Goal: Task Accomplishment & Management: Complete application form

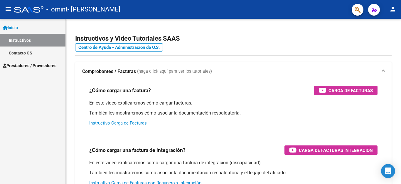
click at [22, 40] on link "Instructivos" at bounding box center [33, 40] width 66 height 13
click at [31, 68] on span "Prestadores / Proveedores" at bounding box center [29, 65] width 53 height 6
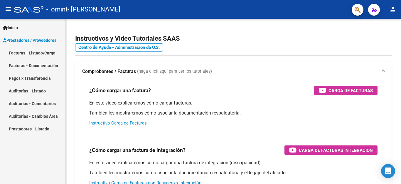
click at [22, 41] on span "Prestadores / Proveedores" at bounding box center [29, 40] width 53 height 6
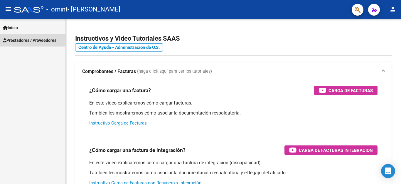
click at [22, 41] on span "Prestadores / Proveedores" at bounding box center [29, 40] width 53 height 6
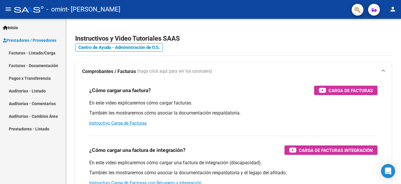
click at [44, 55] on link "Facturas - Listado/Carga" at bounding box center [33, 52] width 66 height 13
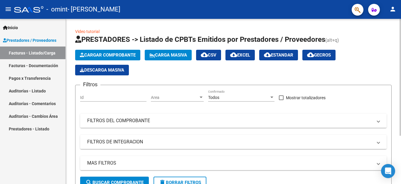
click at [114, 56] on span "Cargar Comprobante" at bounding box center [108, 54] width 56 height 5
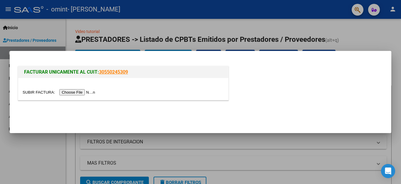
click at [94, 93] on input "file" at bounding box center [60, 92] width 74 height 6
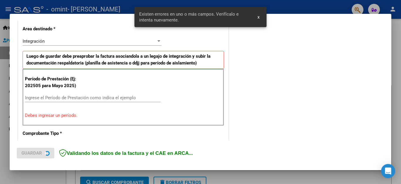
scroll to position [145, 0]
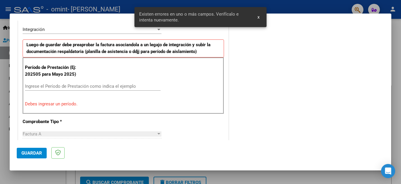
click at [4, 92] on div at bounding box center [200, 92] width 401 height 184
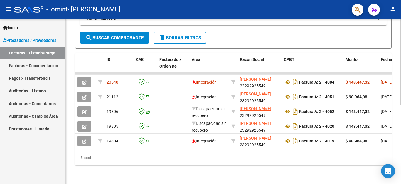
scroll to position [0, 0]
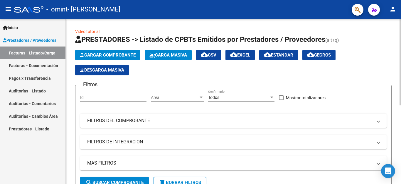
click at [124, 57] on span "Cargar Comprobante" at bounding box center [108, 54] width 56 height 5
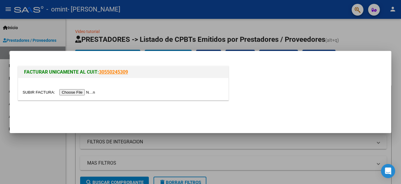
click at [89, 92] on input "file" at bounding box center [60, 92] width 74 height 6
click at [84, 92] on input "file" at bounding box center [60, 92] width 74 height 6
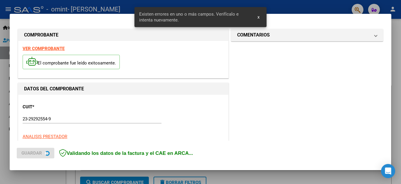
scroll to position [145, 0]
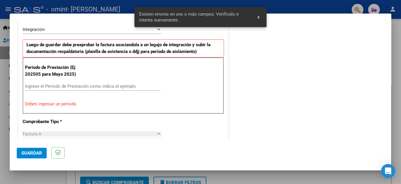
click at [259, 18] on span "x" at bounding box center [259, 16] width 2 height 5
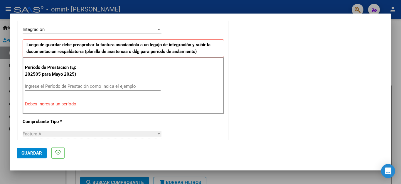
click at [76, 86] on input "Ingrese el Período de Prestación como indica el ejemplo" at bounding box center [93, 85] width 136 height 5
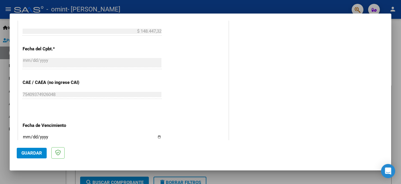
scroll to position [351, 0]
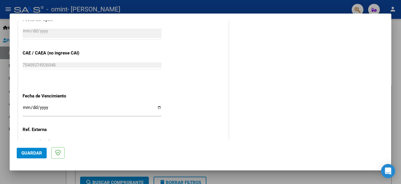
type input "202509"
click at [158, 105] on input "Ingresar la fecha" at bounding box center [92, 109] width 139 height 9
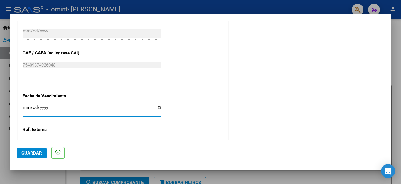
type input "[DATE]"
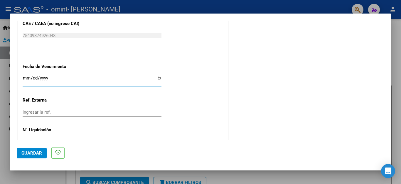
scroll to position [390, 0]
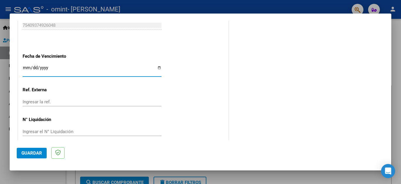
click at [33, 154] on span "Guardar" at bounding box center [31, 152] width 21 height 5
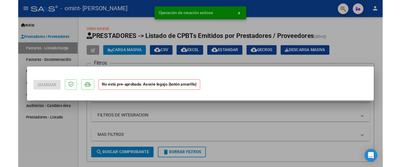
scroll to position [0, 0]
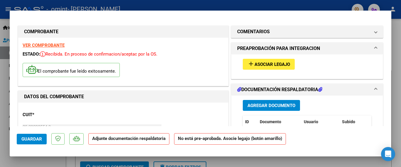
click at [251, 65] on mat-icon "add" at bounding box center [251, 63] width 7 height 7
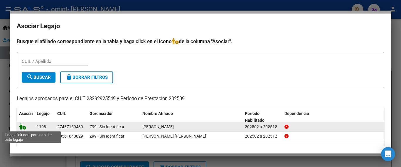
click at [24, 126] on icon at bounding box center [22, 126] width 7 height 6
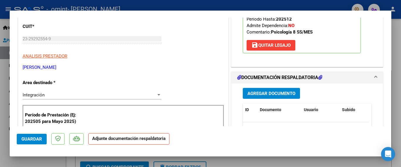
scroll to position [118, 0]
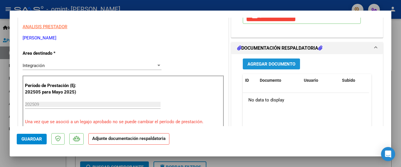
click at [266, 63] on span "Agregar Documento" at bounding box center [272, 63] width 48 height 5
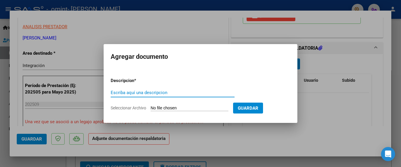
click at [124, 93] on input "Escriba aquí una descripcion" at bounding box center [173, 92] width 124 height 5
type input "L"
type input "PLANILLA ASISTENCIA"
click at [169, 108] on input "Seleccionar Archivo" at bounding box center [190, 108] width 78 height 6
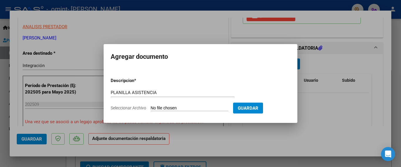
type input "C:\fakepath\PDF Scanner 081025 5.00.04.pdf"
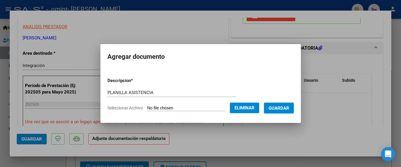
click at [278, 106] on span "Guardar" at bounding box center [279, 107] width 21 height 5
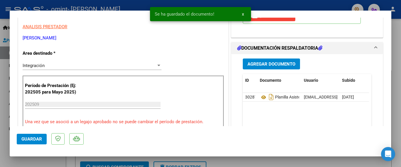
click at [314, 164] on div at bounding box center [200, 83] width 401 height 167
type input "$ 0,00"
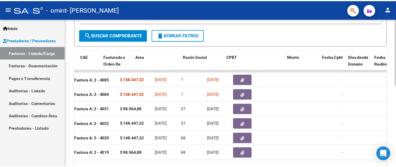
scroll to position [0, 0]
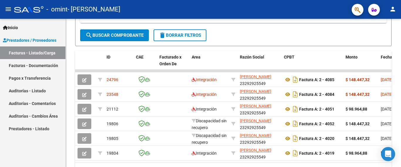
click at [395, 10] on mat-icon "person" at bounding box center [393, 9] width 7 height 7
click at [378, 38] on button "exit_to_app Salir" at bounding box center [381, 39] width 36 height 14
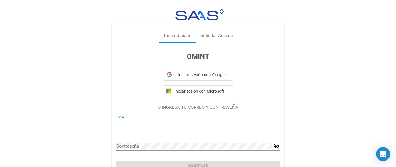
type input "verparamirarmontegrande@gmail.com"
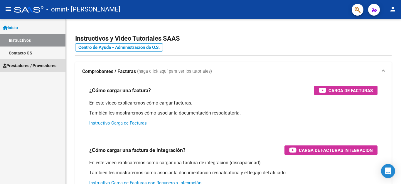
click at [43, 67] on span "Prestadores / Proveedores" at bounding box center [29, 65] width 53 height 6
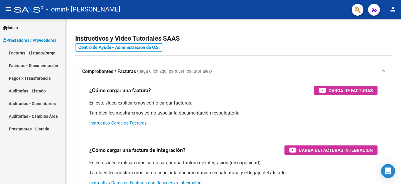
click at [50, 55] on link "Facturas - Listado/Carga" at bounding box center [33, 52] width 66 height 13
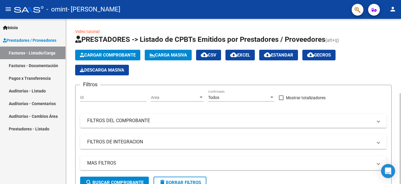
click at [113, 53] on span "Cargar Comprobante" at bounding box center [108, 54] width 56 height 5
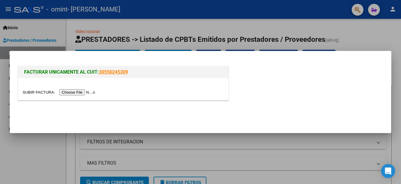
click at [95, 92] on input "file" at bounding box center [60, 92] width 74 height 6
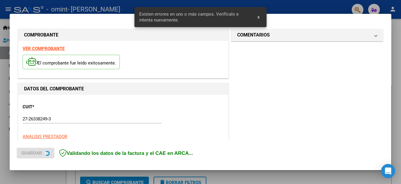
scroll to position [145, 0]
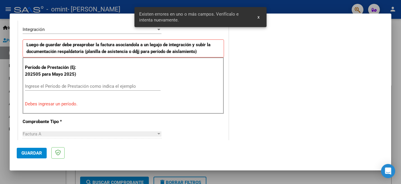
click at [106, 86] on input "Ingrese el Período de Prestación como indica el ejemplo" at bounding box center [93, 85] width 136 height 5
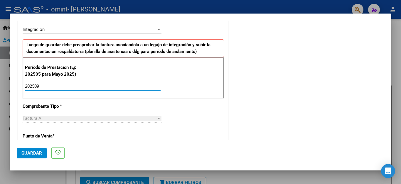
type input "202509"
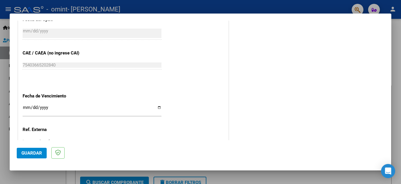
scroll to position [380, 0]
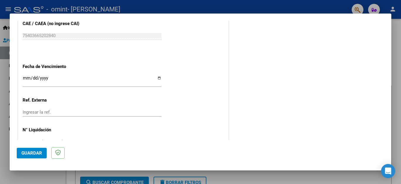
click at [157, 75] on input "Ingresar la fecha" at bounding box center [92, 79] width 139 height 9
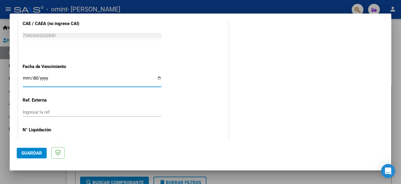
type input "[DATE]"
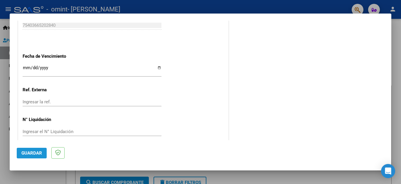
click at [23, 152] on span "Guardar" at bounding box center [31, 152] width 21 height 5
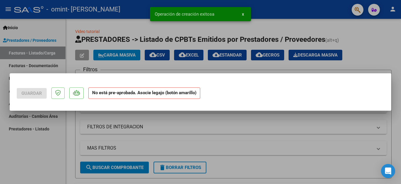
scroll to position [0, 0]
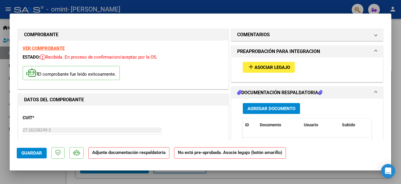
click at [249, 70] on button "add Asociar Legajo" at bounding box center [269, 67] width 52 height 11
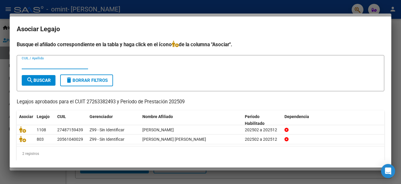
click at [396, 48] on div at bounding box center [200, 92] width 401 height 184
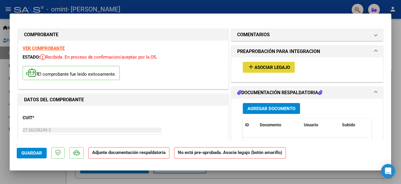
click at [265, 67] on span "Asociar Legajo" at bounding box center [273, 67] width 36 height 5
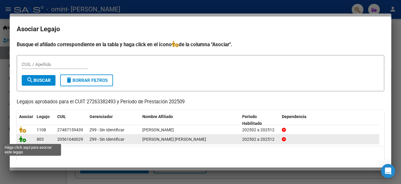
click at [24, 138] on icon at bounding box center [22, 138] width 7 height 6
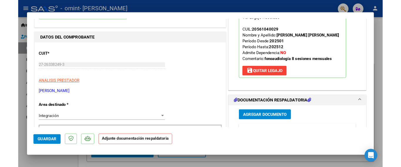
scroll to position [147, 0]
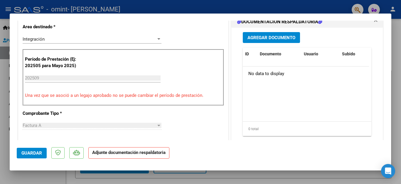
click at [269, 35] on span "Agregar Documento" at bounding box center [272, 37] width 48 height 5
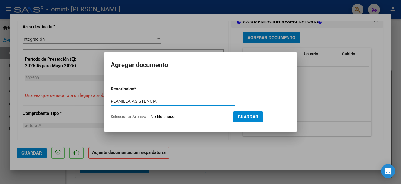
type input "PLANILLA ASISTENCIA"
click at [161, 118] on input "Seleccionar Archivo" at bounding box center [190, 117] width 78 height 6
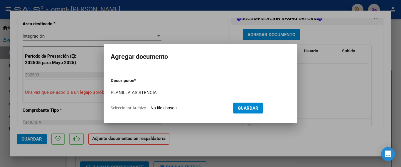
click at [177, 106] on input "Seleccionar Archivo" at bounding box center [190, 108] width 78 height 6
type input "C:\fakepath\[PERSON_NAME] SEPTIEMBRE.pdf"
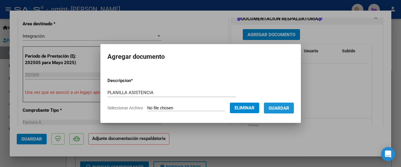
click at [283, 110] on span "Guardar" at bounding box center [279, 107] width 21 height 5
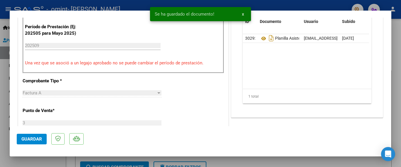
scroll to position [206, 0]
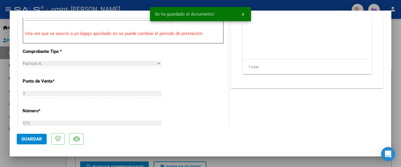
click at [39, 141] on span "Guardar" at bounding box center [31, 138] width 21 height 5
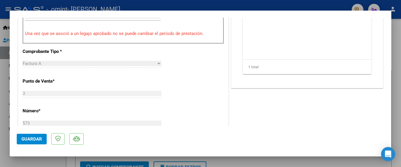
click at [31, 137] on span "Guardar" at bounding box center [31, 138] width 21 height 5
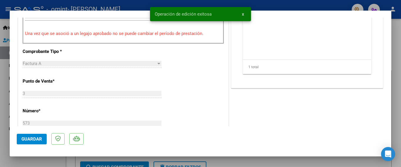
click at [16, 163] on div at bounding box center [200, 83] width 401 height 167
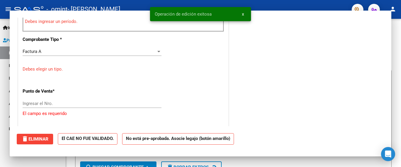
scroll to position [0, 0]
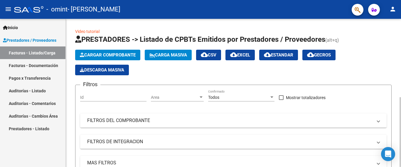
click at [115, 56] on span "Cargar Comprobante" at bounding box center [108, 54] width 56 height 5
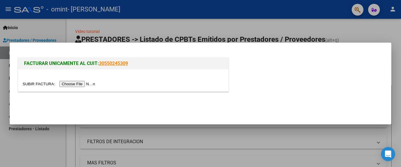
click at [95, 86] on input "file" at bounding box center [60, 84] width 74 height 6
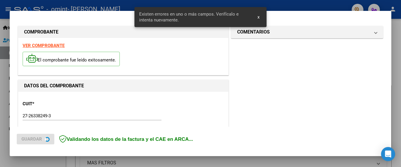
scroll to position [150, 0]
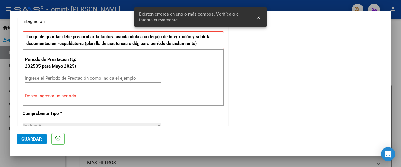
click at [33, 77] on input "Ingrese el Período de Prestación como indica el ejemplo" at bounding box center [93, 77] width 136 height 5
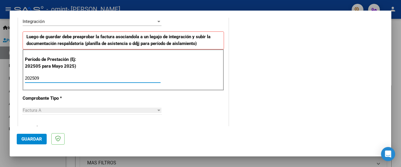
type input "202509"
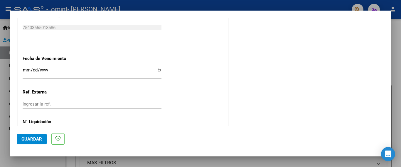
scroll to position [401, 0]
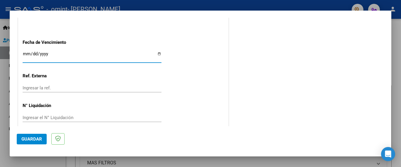
click at [157, 51] on input "Ingresar la fecha" at bounding box center [92, 55] width 139 height 9
type input "[DATE]"
click at [32, 136] on span "Guardar" at bounding box center [31, 138] width 21 height 5
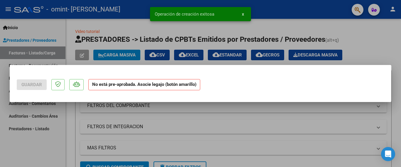
scroll to position [0, 0]
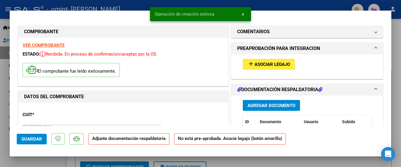
click at [255, 64] on span "Asociar Legajo" at bounding box center [273, 64] width 36 height 5
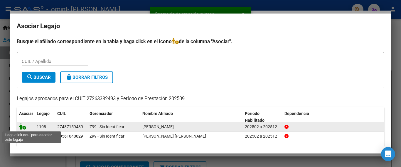
click at [22, 127] on icon at bounding box center [22, 126] width 7 height 6
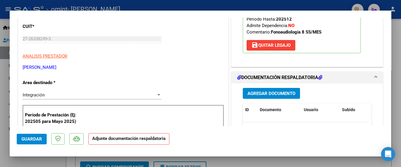
scroll to position [118, 0]
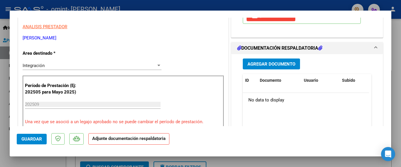
click at [273, 65] on span "Agregar Documento" at bounding box center [272, 63] width 48 height 5
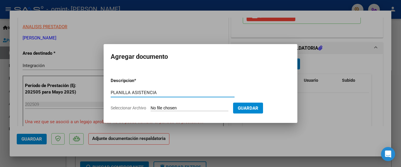
type input "PLANILLA ASISTENCIA"
click at [161, 110] on input "Seleccionar Archivo" at bounding box center [190, 108] width 78 height 6
type input "C:\fakepath\PDF Scanner [DATE] 4.58.35.pdf"
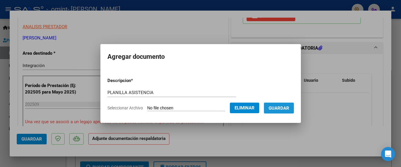
click at [284, 105] on span "Guardar" at bounding box center [279, 107] width 21 height 5
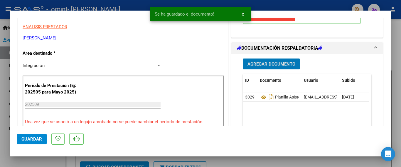
click at [2, 147] on div at bounding box center [200, 83] width 401 height 167
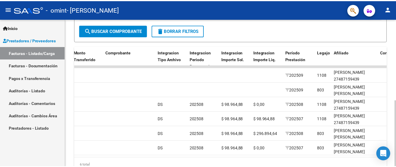
scroll to position [0, 568]
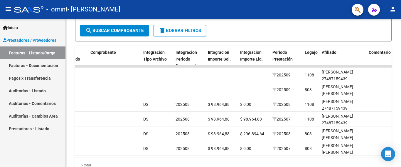
click at [390, 6] on mat-icon "person" at bounding box center [393, 9] width 7 height 7
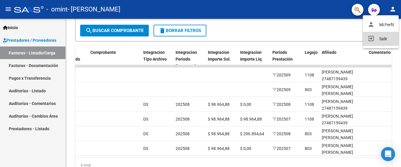
click at [385, 38] on button "exit_to_app Salir" at bounding box center [381, 39] width 36 height 14
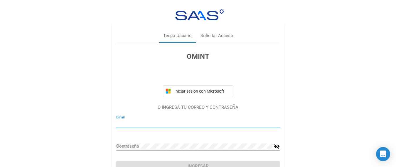
type input "[EMAIL_ADDRESS][DOMAIN_NAME]"
